Goal: Complete application form

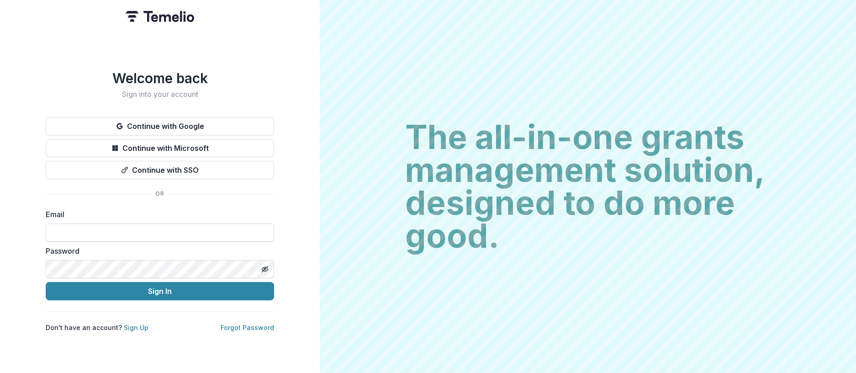
click at [94, 231] on input at bounding box center [160, 232] width 228 height 18
type input "**********"
click at [266, 266] on line "Toggle password visibility" at bounding box center [264, 268] width 5 height 5
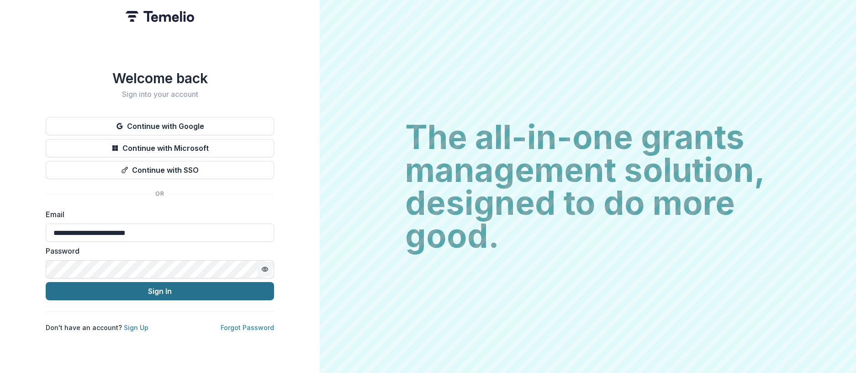
click at [157, 292] on button "Sign In" at bounding box center [160, 291] width 228 height 18
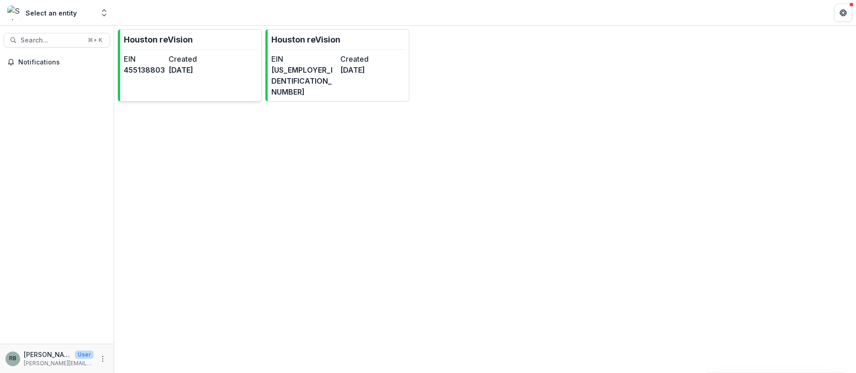
click at [156, 55] on dt "EIN" at bounding box center [144, 58] width 41 height 11
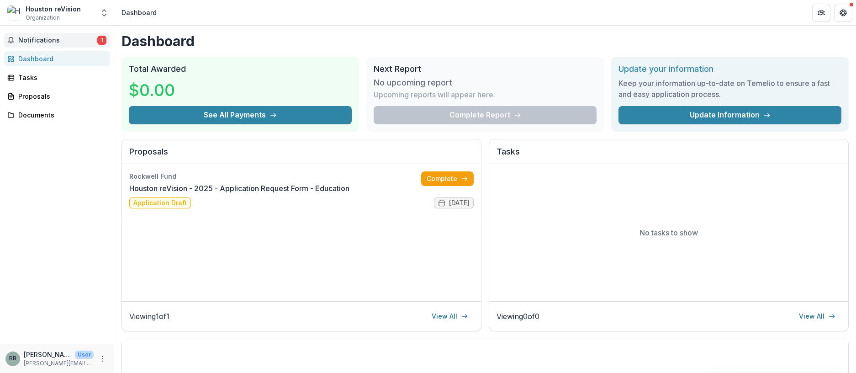
click at [52, 40] on span "Notifications" at bounding box center [57, 41] width 79 height 8
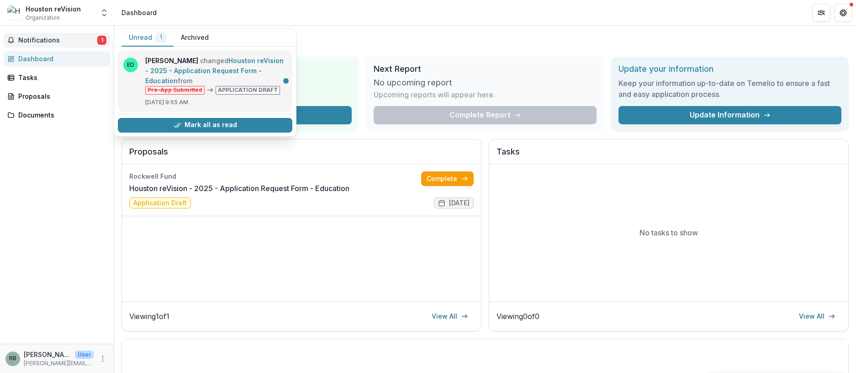
click at [234, 84] on link "Houston reVision - 2025 - Application Request Form - Education" at bounding box center [214, 71] width 138 height 28
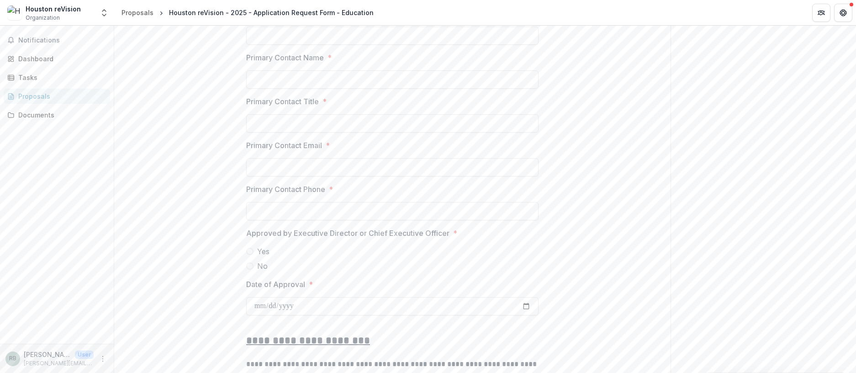
scroll to position [1561, 0]
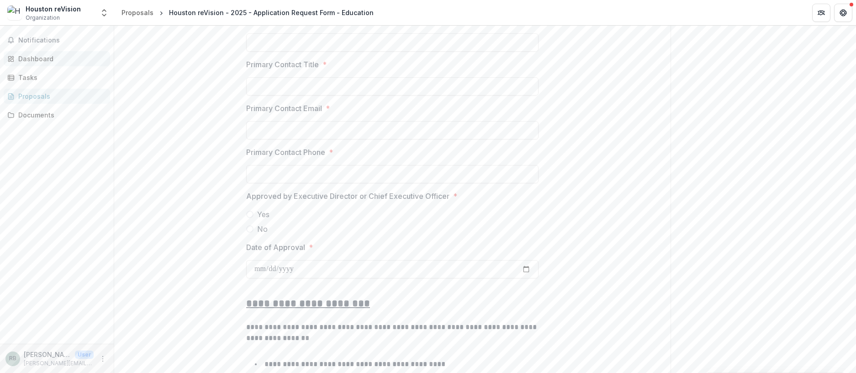
click at [36, 58] on div "Dashboard" at bounding box center [60, 59] width 84 height 10
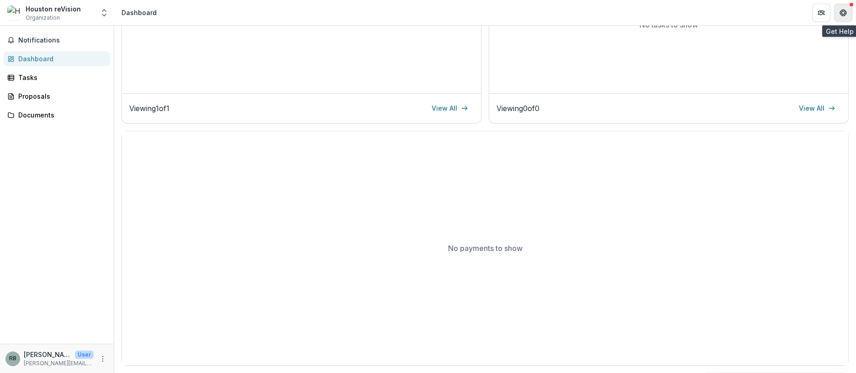
click at [845, 7] on button "Get Help" at bounding box center [843, 13] width 18 height 18
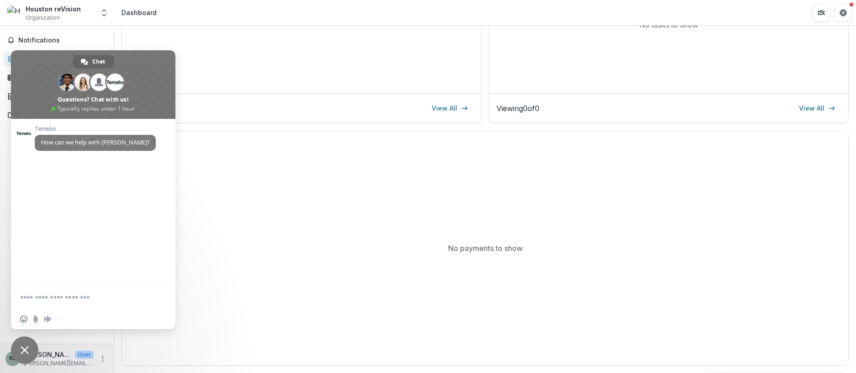
click at [234, 102] on div "Viewing 1 of 1 View All" at bounding box center [301, 108] width 344 height 15
click at [49, 4] on div "Houston reVision" at bounding box center [53, 9] width 55 height 10
click at [55, 31] on div "Notifications Dashboard Tasks Proposals Documents" at bounding box center [57, 185] width 114 height 318
click at [28, 348] on span "Close chat" at bounding box center [25, 350] width 8 height 8
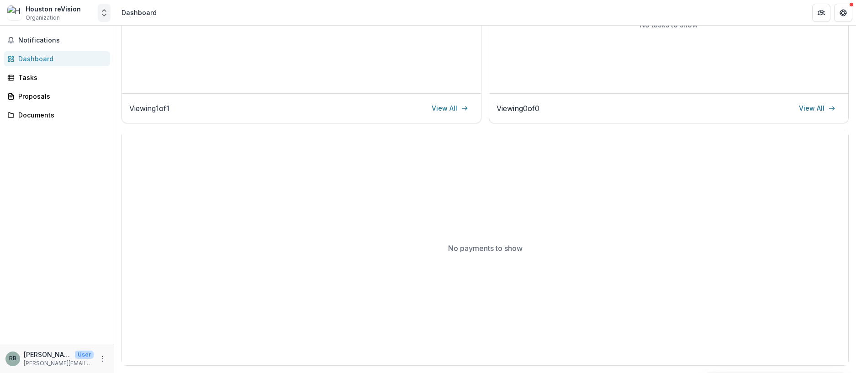
click at [107, 17] on button "Open entity switcher" at bounding box center [104, 13] width 13 height 18
click at [62, 63] on div "Houston reVision" at bounding box center [49, 67] width 55 height 10
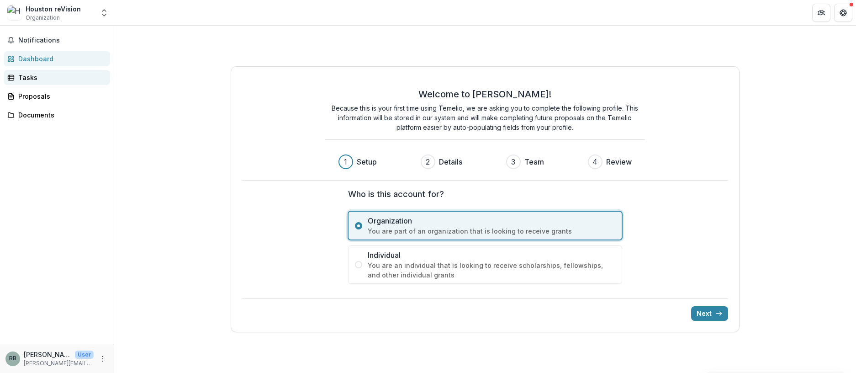
click at [26, 78] on div "Tasks" at bounding box center [60, 78] width 84 height 10
click at [31, 94] on div "Proposals" at bounding box center [60, 96] width 84 height 10
click at [46, 17] on span "Organization" at bounding box center [43, 18] width 34 height 8
click at [844, 12] on icon "Get Help" at bounding box center [845, 12] width 2 height 2
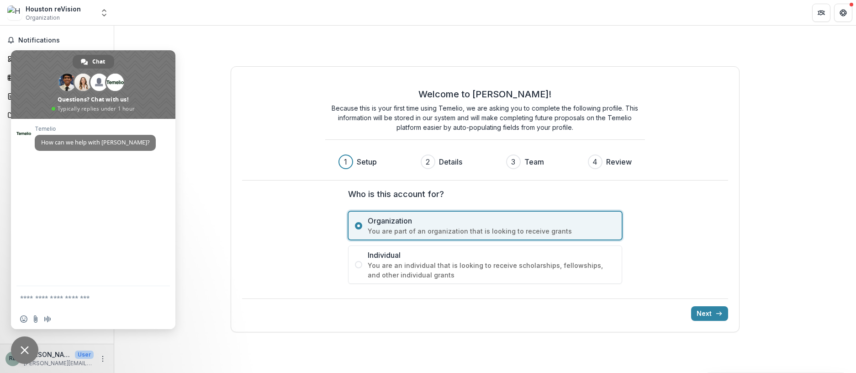
click at [28, 347] on span "Close chat" at bounding box center [25, 350] width 8 height 8
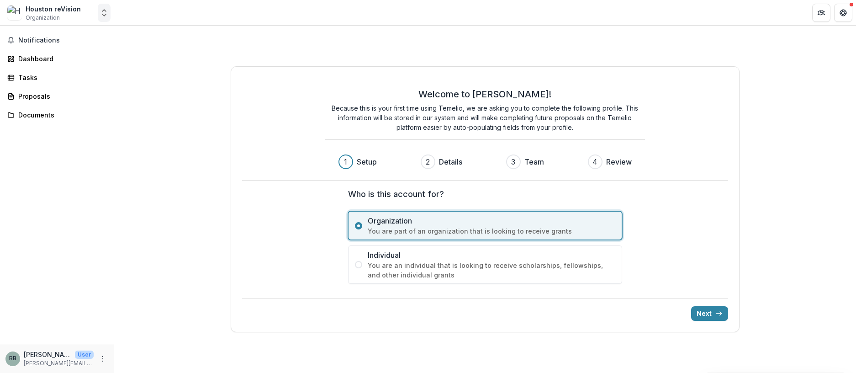
click at [105, 11] on icon "Open entity switcher" at bounding box center [104, 12] width 9 height 9
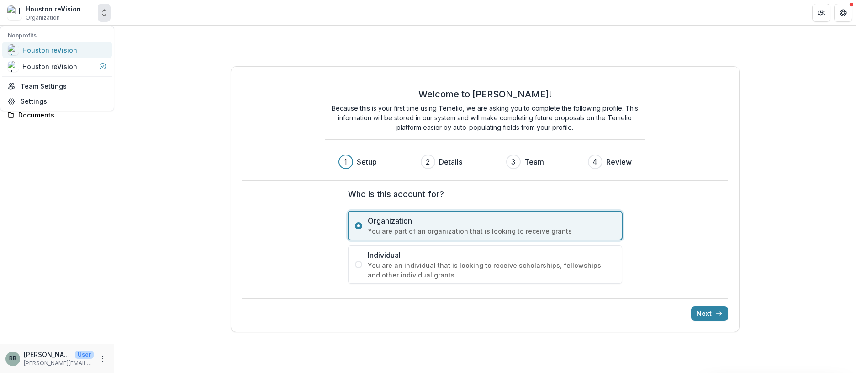
click at [42, 49] on div "Houston reVision" at bounding box center [49, 50] width 55 height 10
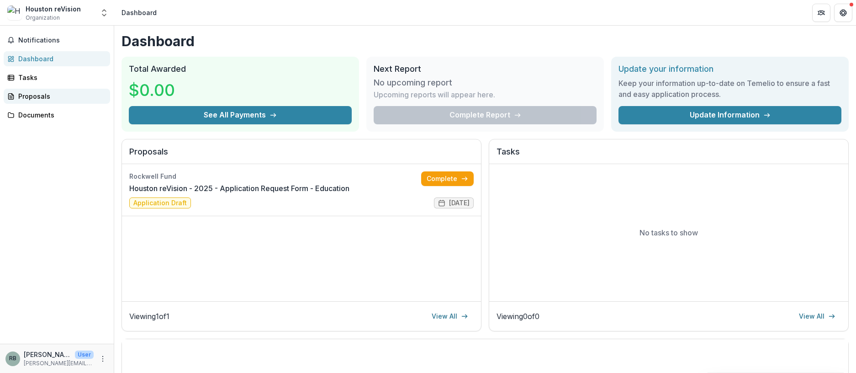
click at [37, 95] on div "Proposals" at bounding box center [60, 96] width 84 height 10
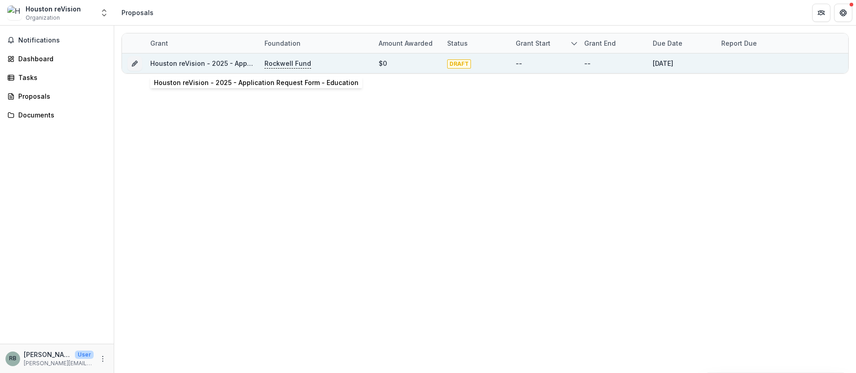
click at [186, 63] on link "Houston reVision - 2025 - Application Request Form - Education" at bounding box center [252, 63] width 205 height 8
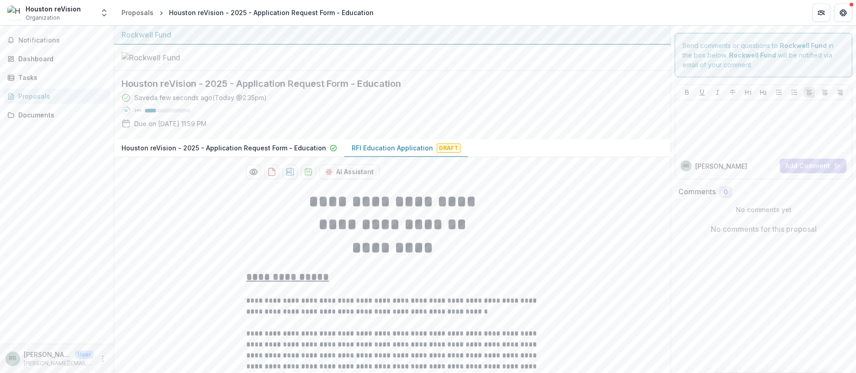
click at [384, 143] on p "RFI Education Application" at bounding box center [392, 148] width 81 height 10
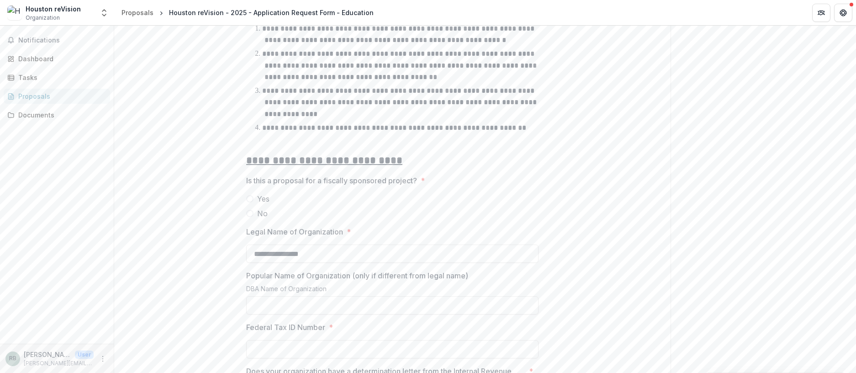
scroll to position [603, 0]
click at [247, 211] on span at bounding box center [249, 214] width 7 height 7
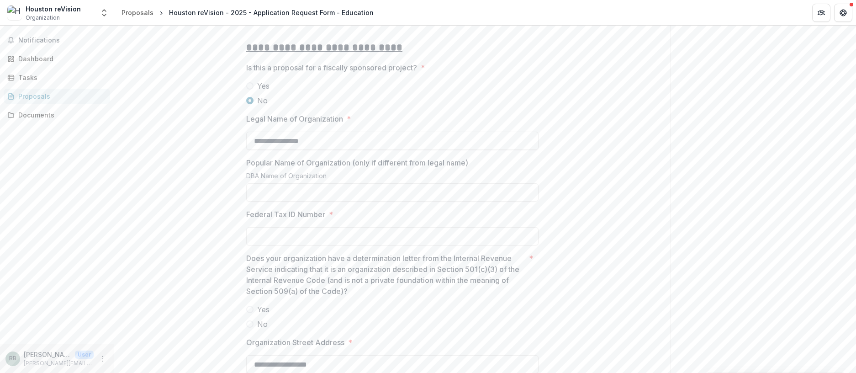
scroll to position [726, 0]
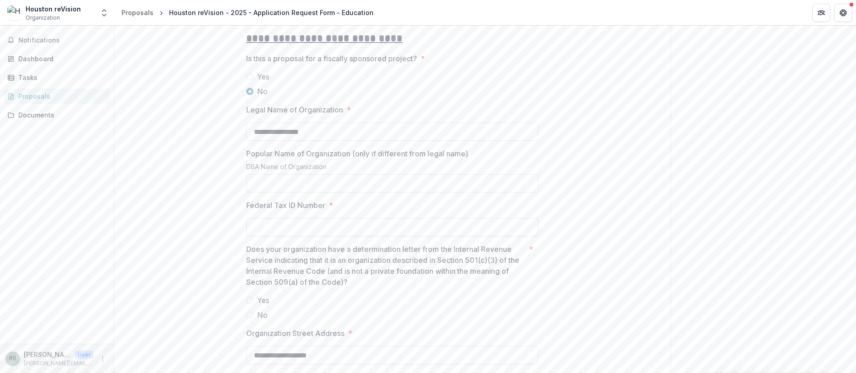
click at [265, 221] on input "Federal Tax ID Number *" at bounding box center [392, 227] width 292 height 18
type input "*********"
click at [247, 297] on span at bounding box center [249, 299] width 7 height 7
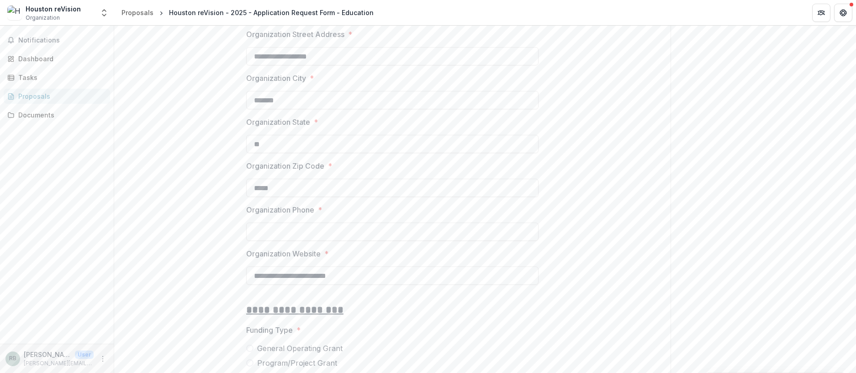
scroll to position [1026, 0]
click at [260, 221] on input "Organization Phone *" at bounding box center [392, 230] width 292 height 18
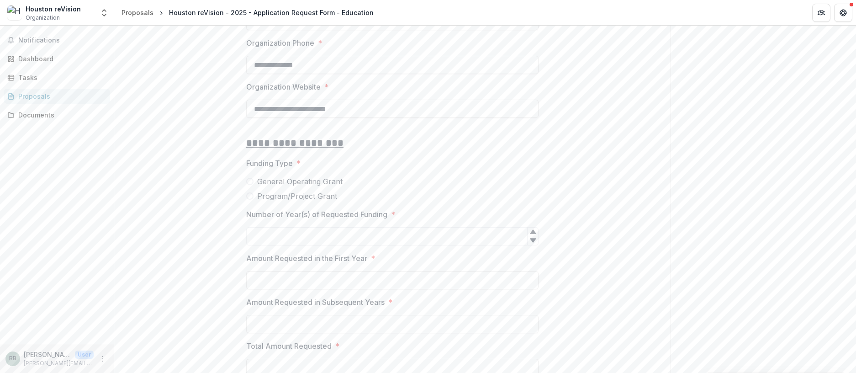
scroll to position [1215, 0]
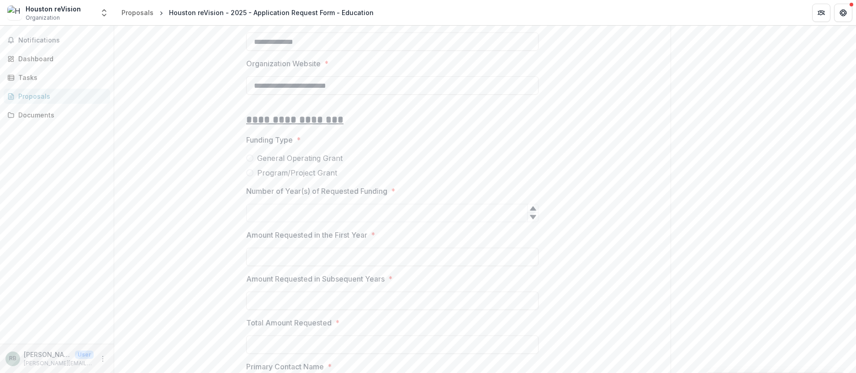
type input "**********"
click at [251, 154] on span at bounding box center [249, 157] width 7 height 7
click at [530, 206] on icon at bounding box center [533, 208] width 6 height 4
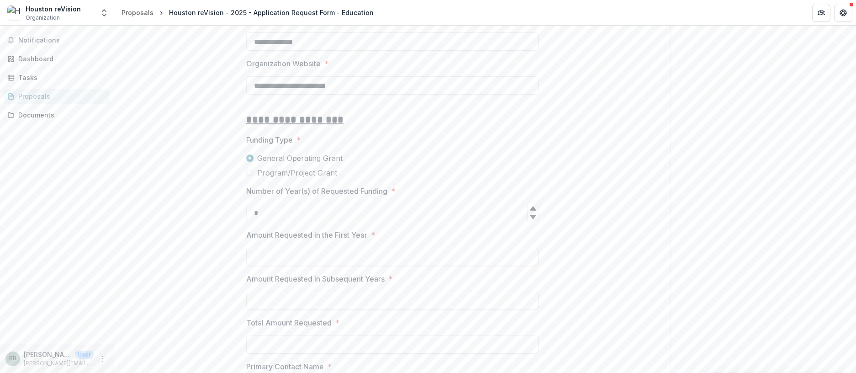
click at [530, 206] on icon at bounding box center [533, 208] width 6 height 4
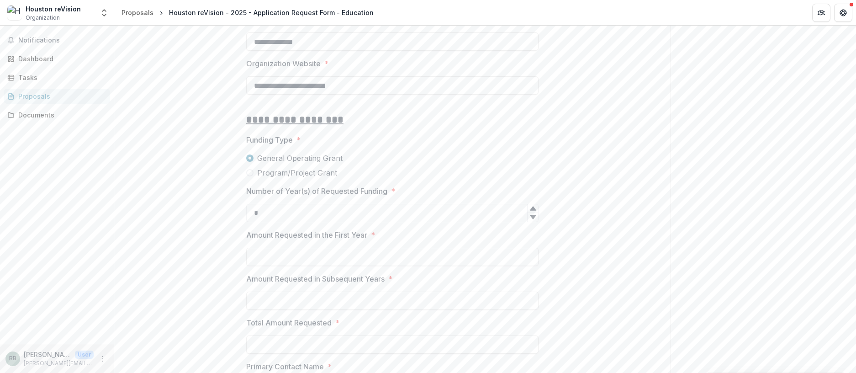
click at [530, 206] on icon at bounding box center [533, 208] width 6 height 4
type input "**"
click at [530, 206] on icon at bounding box center [533, 208] width 6 height 4
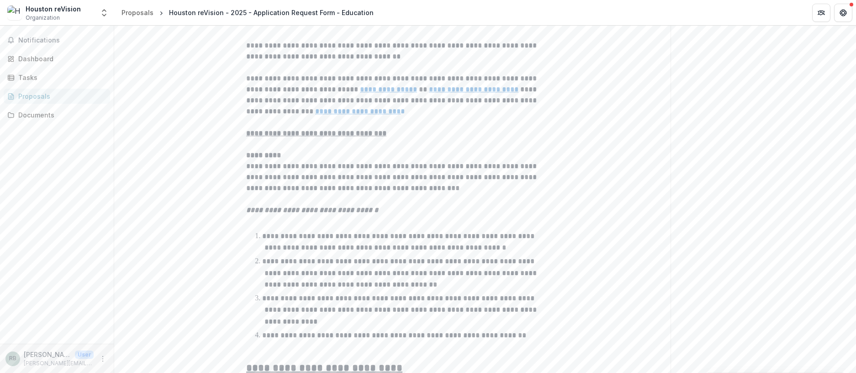
scroll to position [0, 0]
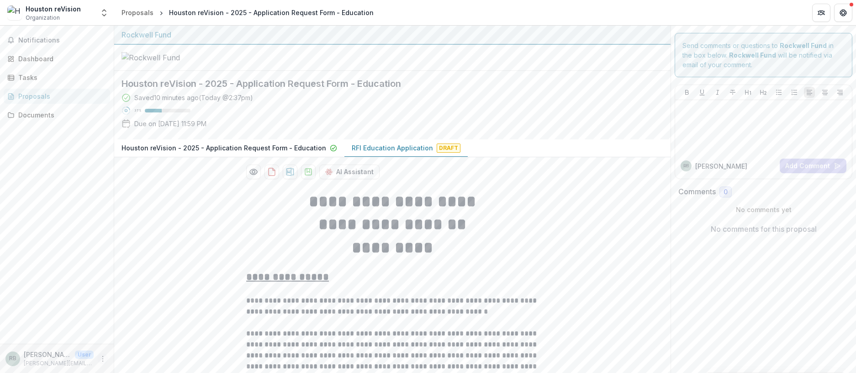
click at [101, 359] on icon "More" at bounding box center [102, 358] width 7 height 7
click at [136, 356] on button "Logout" at bounding box center [163, 354] width 98 height 15
